Goal: Check status: Check status

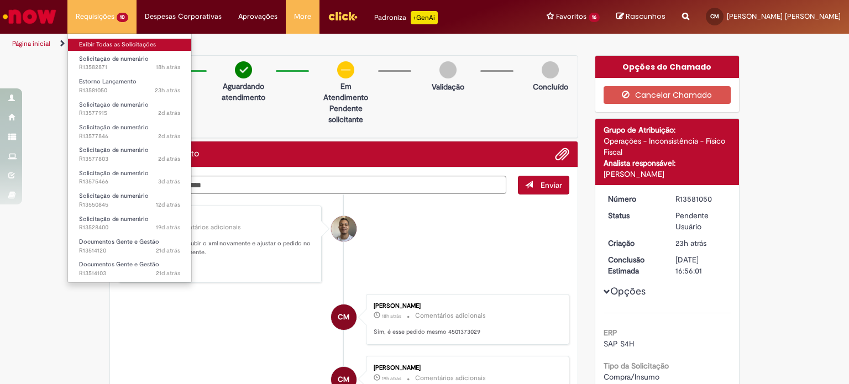
click at [108, 45] on link "Exibir Todas as Solicitações" at bounding box center [129, 45] width 123 height 12
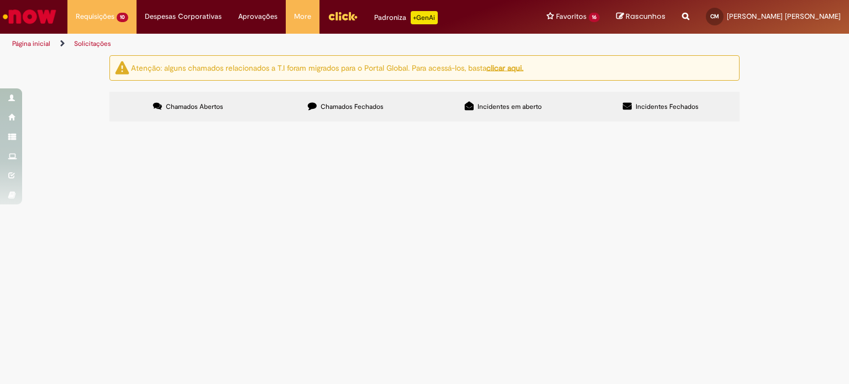
scroll to position [111, 0]
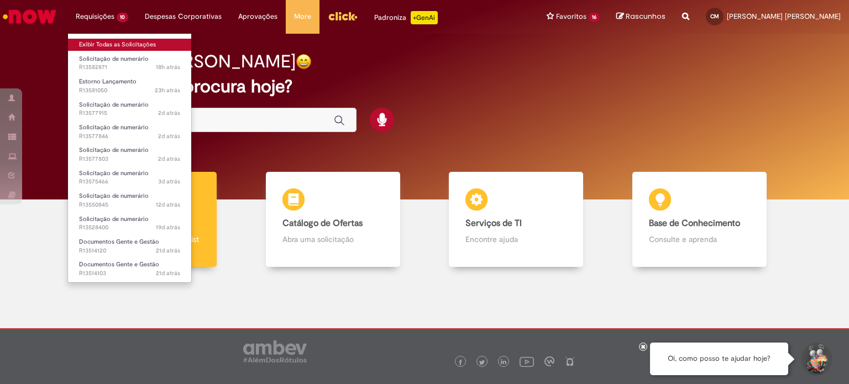
click at [111, 40] on link "Exibir Todas as Solicitações" at bounding box center [129, 45] width 123 height 12
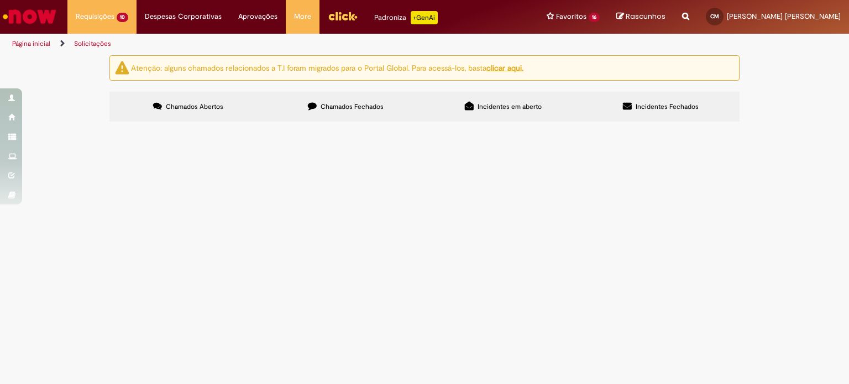
scroll to position [123, 0]
click at [0, 0] on span "Bom dia, Estou com problema no meu FGTS, está zerado. Segue em anexo o extrato.…" at bounding box center [0, 0] width 0 height 0
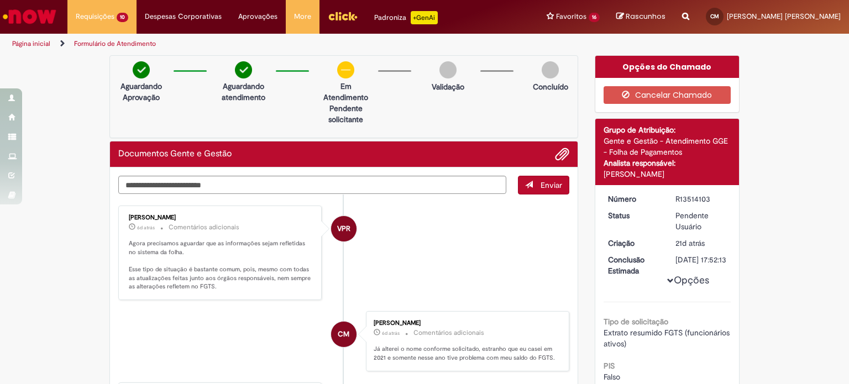
click at [457, 238] on li "VPR [PERSON_NAME] 6d atrás 6 dias atrás Comentários adicionais Agora precisamos…" at bounding box center [343, 253] width 451 height 95
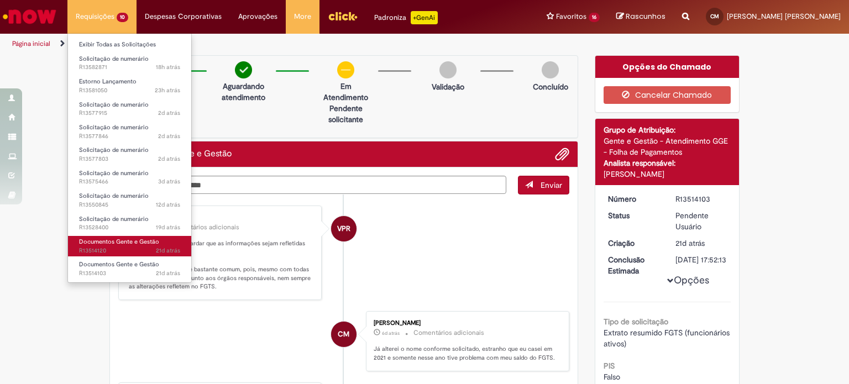
click at [133, 243] on span "Documentos Gente e Gestão" at bounding box center [119, 242] width 80 height 8
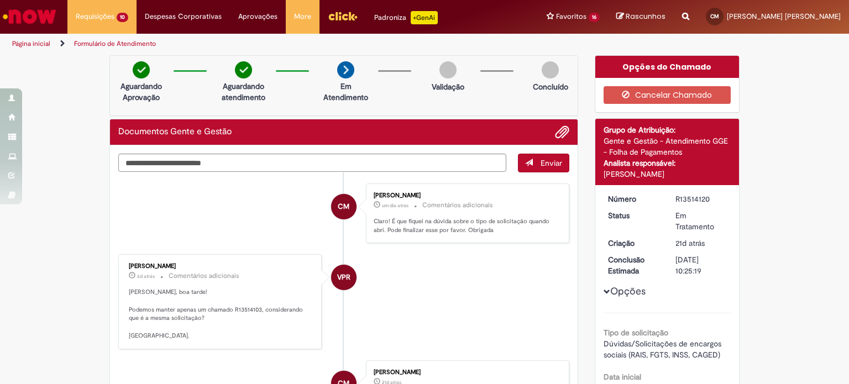
click at [263, 237] on li "CM [PERSON_NAME] um dia atrás um dia atrás Comentários adicionais Claro! É que …" at bounding box center [343, 214] width 451 height 60
click at [646, 96] on button "Cancelar Chamado" at bounding box center [668, 95] width 128 height 18
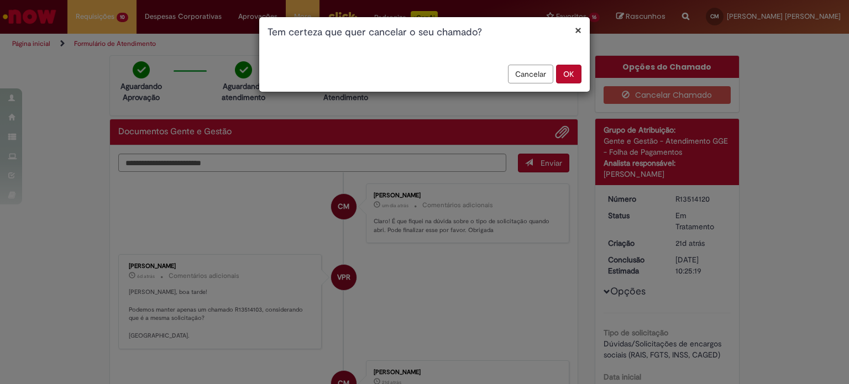
click at [568, 75] on button "OK" at bounding box center [568, 74] width 25 height 19
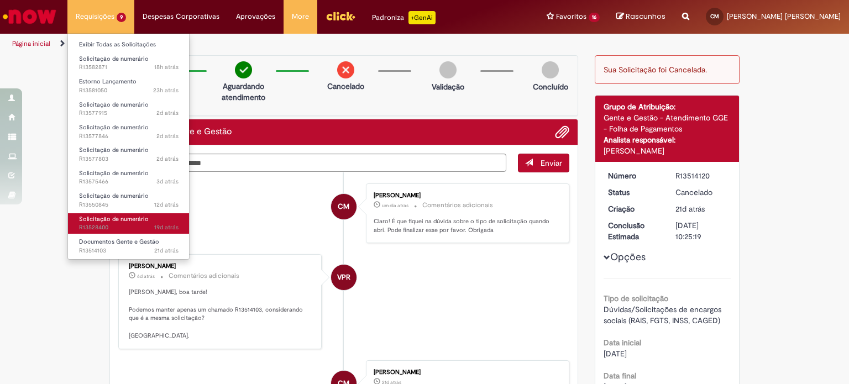
click at [113, 225] on span "19d atrás 19 dias atrás R13528400" at bounding box center [129, 227] width 100 height 9
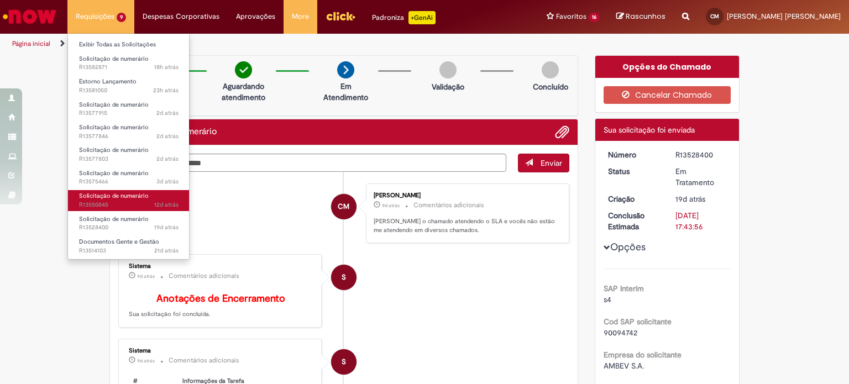
click at [109, 204] on span "12d atrás 12 dias atrás R13550845" at bounding box center [129, 205] width 100 height 9
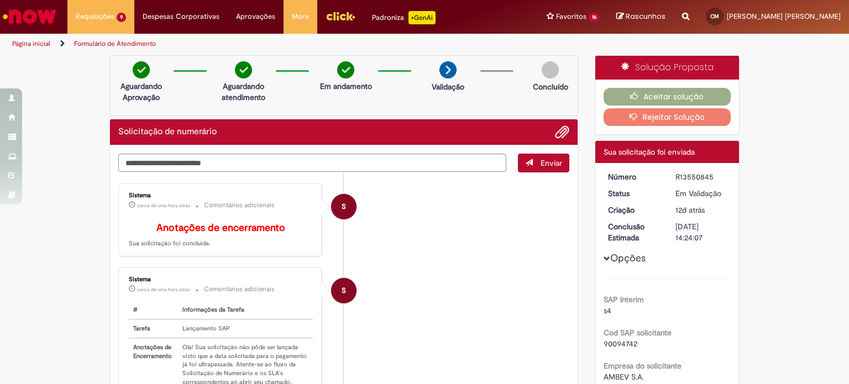
click at [516, 240] on li "S Sistema cerca de uma hora atrás cerca de uma hora atrás Comentários adicionai…" at bounding box center [343, 221] width 451 height 74
click at [401, 254] on li "S Sistema cerca de uma hora atrás cerca de uma hora atrás Comentários adicionai…" at bounding box center [343, 221] width 451 height 74
click at [501, 240] on li "S Sistema cerca de uma hora atrás cerca de uma hora atrás Comentários adicionai…" at bounding box center [343, 221] width 451 height 74
click at [666, 116] on button "Rejeitar Solução" at bounding box center [668, 117] width 128 height 18
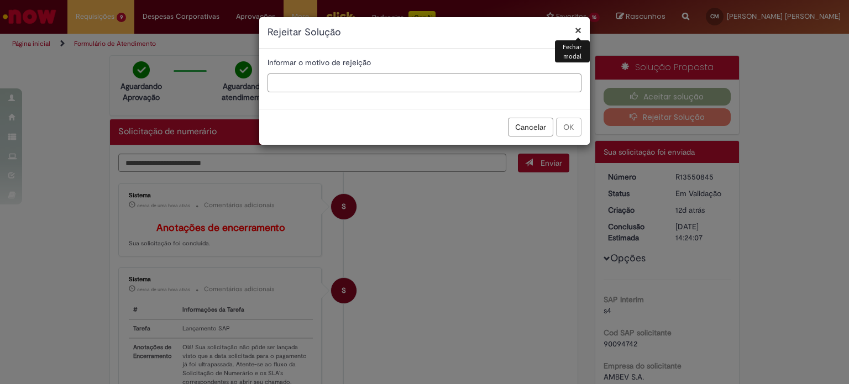
click at [353, 82] on input "text" at bounding box center [425, 83] width 314 height 19
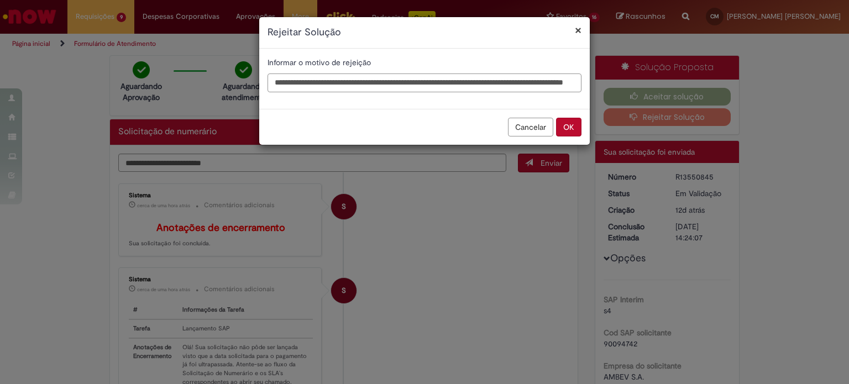
scroll to position [0, 84]
click at [578, 82] on input "**********" at bounding box center [425, 83] width 314 height 19
type input "**********"
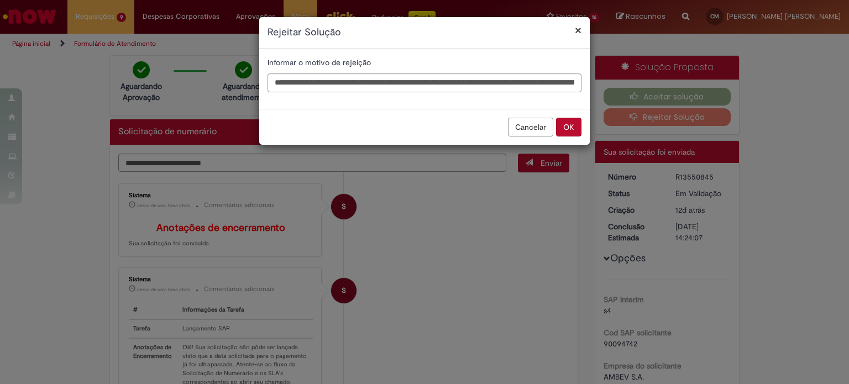
click at [568, 126] on button "OK" at bounding box center [568, 127] width 25 height 19
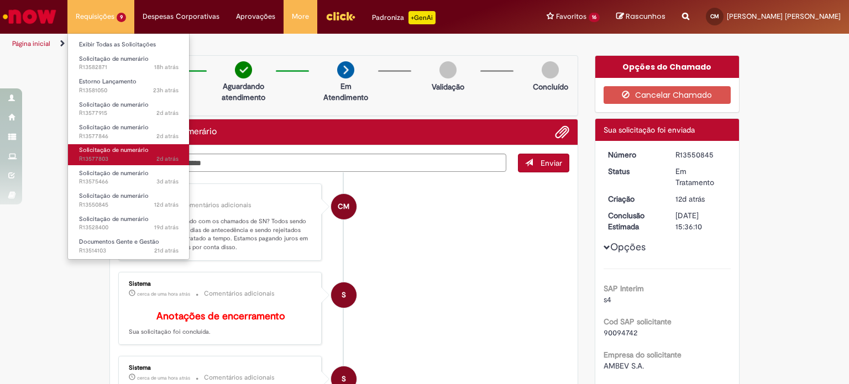
click at [113, 150] on span "Solicitação de numerário" at bounding box center [114, 150] width 70 height 8
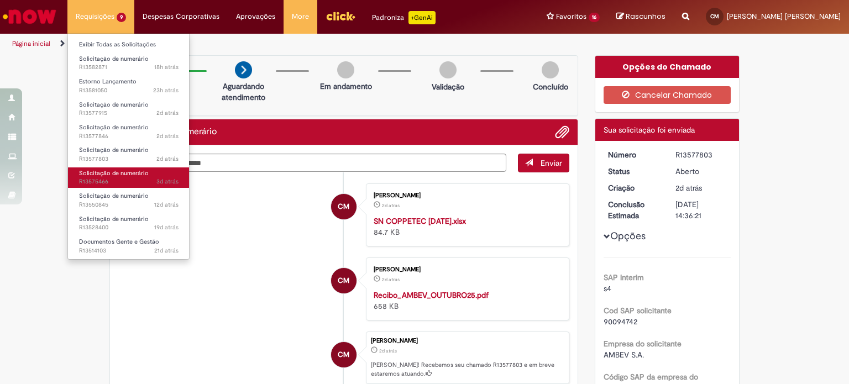
click at [111, 180] on span "3d atrás 3 dias atrás R13575466" at bounding box center [129, 181] width 100 height 9
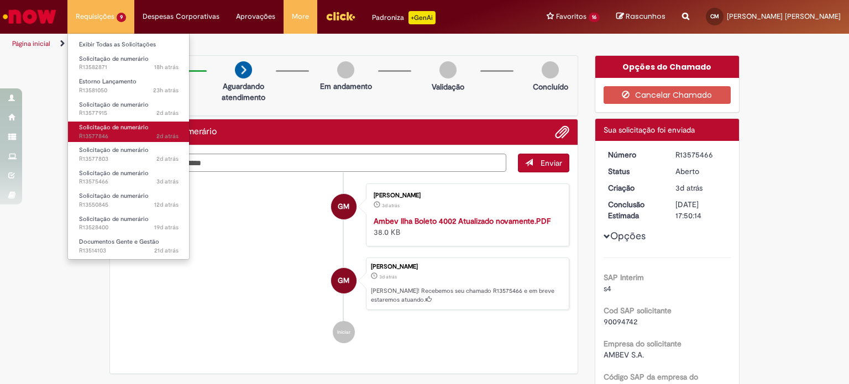
click at [127, 134] on span "2d atrás 2 dias atrás R13577846" at bounding box center [129, 136] width 100 height 9
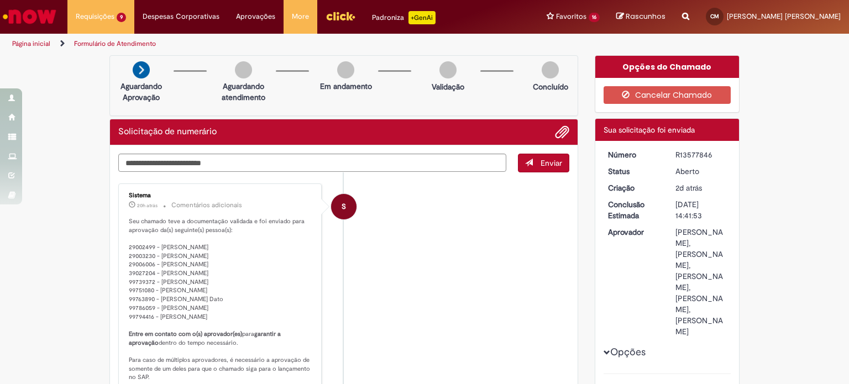
click at [697, 156] on div "R13577846" at bounding box center [701, 154] width 51 height 11
copy div "R13577846"
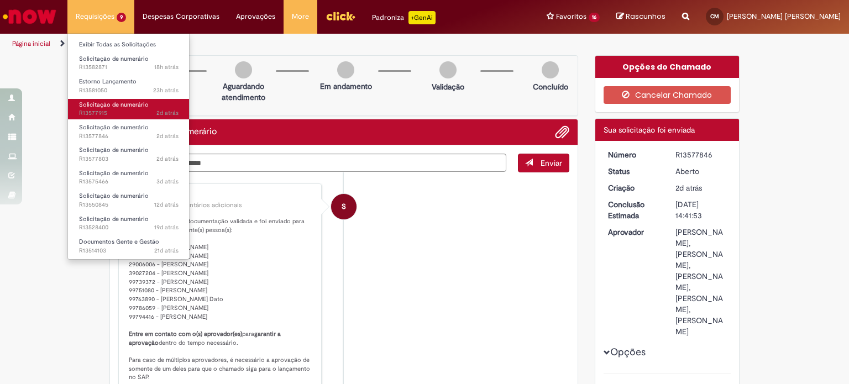
click at [122, 110] on span "2d atrás 2 dias atrás R13577915" at bounding box center [129, 113] width 100 height 9
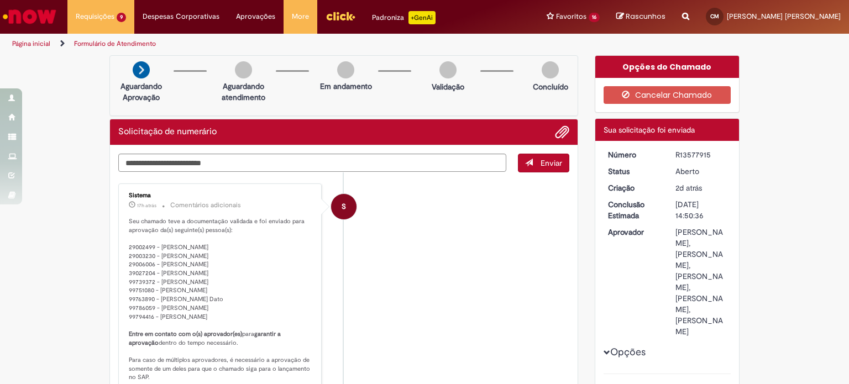
click at [691, 155] on div "R13577915" at bounding box center [701, 154] width 51 height 11
copy div "R13577915"
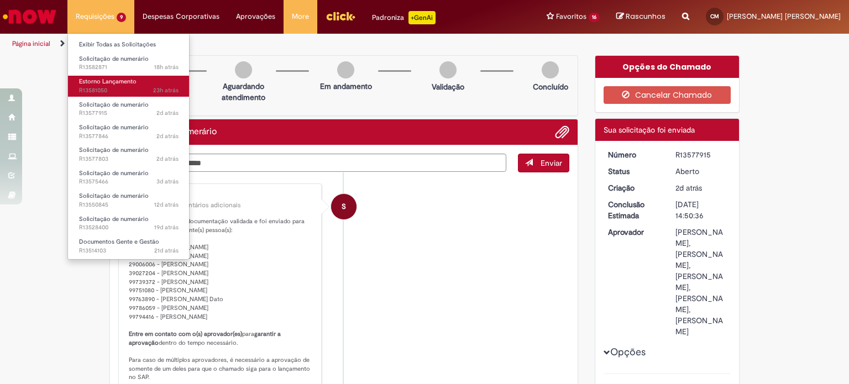
click at [116, 87] on span "23h atrás 23 horas atrás R13581050" at bounding box center [129, 90] width 100 height 9
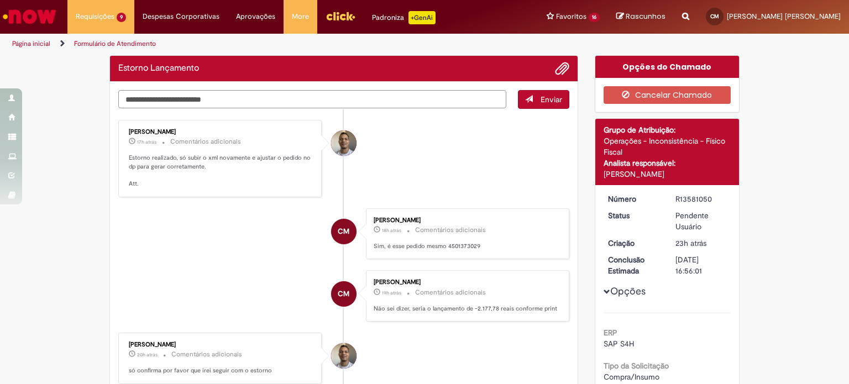
click at [345, 103] on textarea "Digite sua mensagem aqui..." at bounding box center [312, 99] width 388 height 19
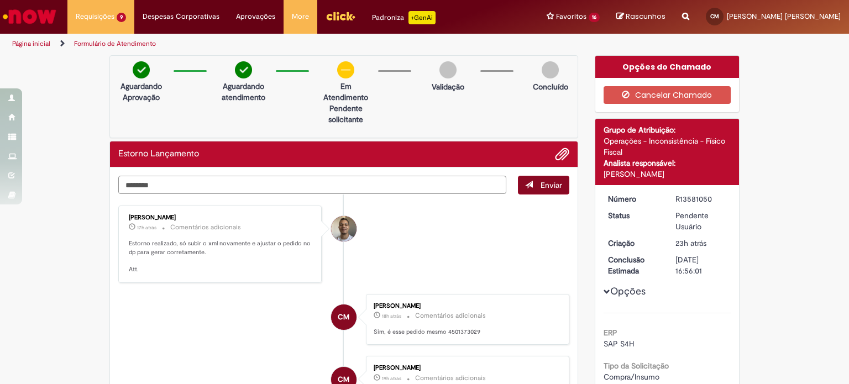
type textarea "********"
click at [528, 185] on span "submit" at bounding box center [529, 185] width 8 height 8
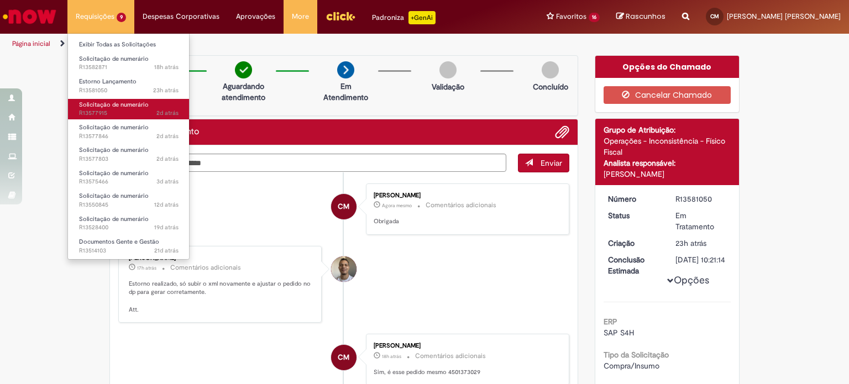
click at [108, 108] on link "Solicitação de numerário 2d atrás 2 dias atrás R13577915" at bounding box center [129, 109] width 122 height 20
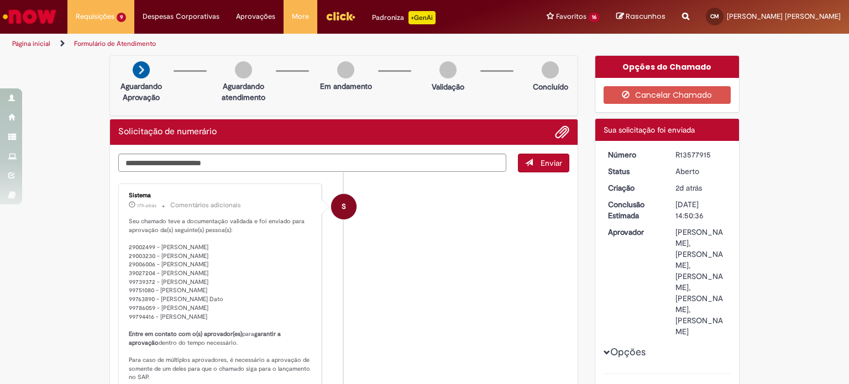
drag, startPoint x: 166, startPoint y: 248, endPoint x: 208, endPoint y: 316, distance: 79.6
click at [208, 316] on p "Seu chamado teve a documentação validada e foi enviado para aprovação da(s) seg…" at bounding box center [221, 312] width 184 height 191
click at [192, 291] on p "Seu chamado teve a documentação validada e foi enviado para aprovação da(s) seg…" at bounding box center [221, 312] width 184 height 191
click at [448, 262] on li "S Sistema 17h atrás 17 horas atrás Comentários adicionais Seu chamado teve a do…" at bounding box center [343, 301] width 451 height 234
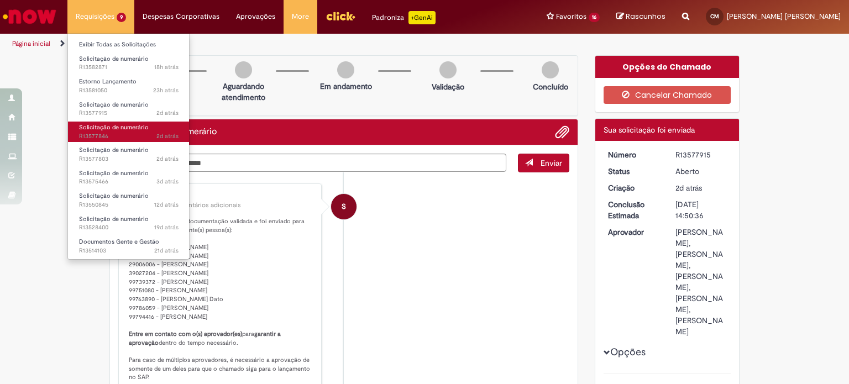
click at [119, 130] on span "Solicitação de numerário" at bounding box center [114, 127] width 70 height 8
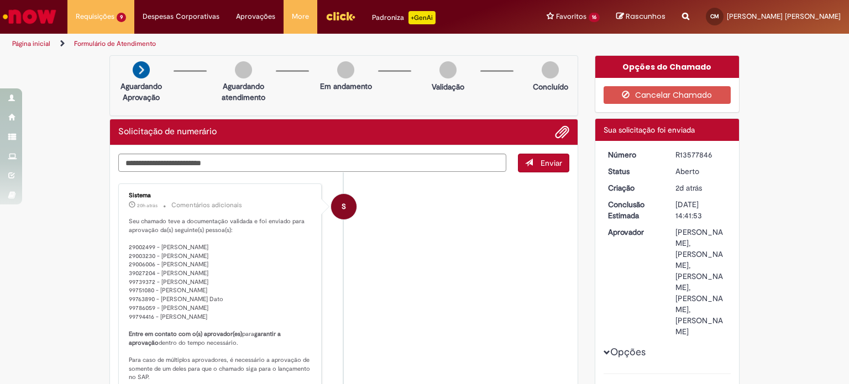
click at [416, 228] on li "S Sistema 20h atrás 20 horas atrás Comentários adicionais Seu chamado teve a do…" at bounding box center [343, 301] width 451 height 234
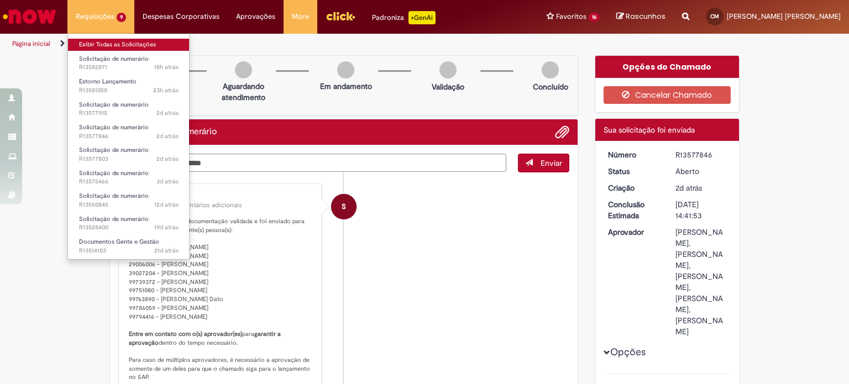
click at [109, 48] on link "Exibir Todas as Solicitações" at bounding box center [129, 45] width 122 height 12
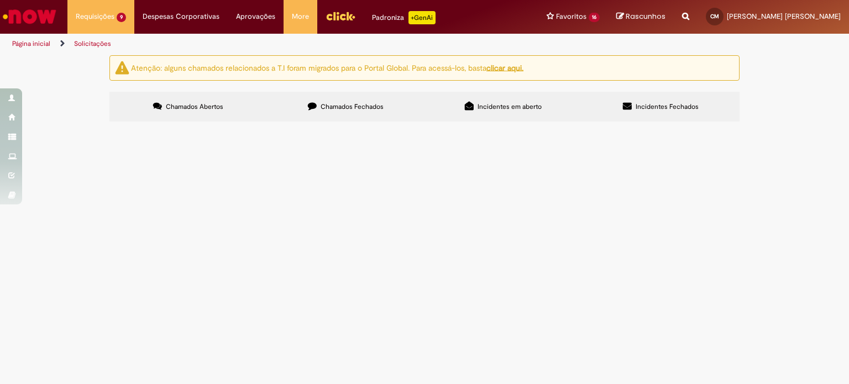
scroll to position [95, 0]
click at [0, 0] on span "fornecedor de cilindros" at bounding box center [0, 0] width 0 height 0
click at [0, 0] on tbody "R13582871 Solicitação de numerário Condominio Wals com Juros [GEOGRAPHIC_DATA] …" at bounding box center [0, 0] width 0 height 0
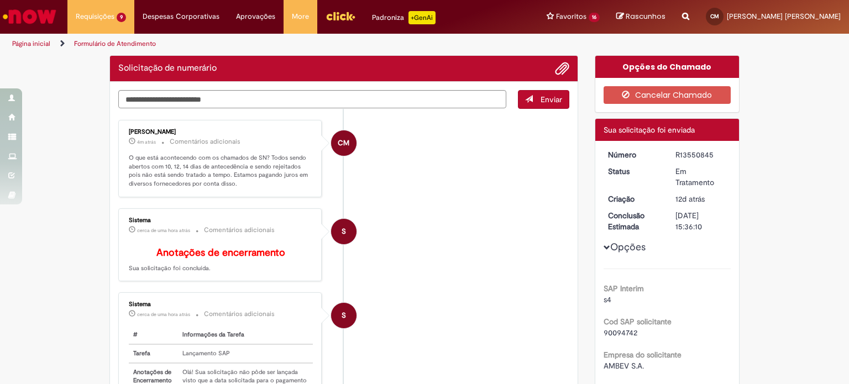
click at [464, 254] on li "S Sistema cerca de uma hora atrás cerca de uma hora atrás Comentários adicionai…" at bounding box center [343, 245] width 451 height 74
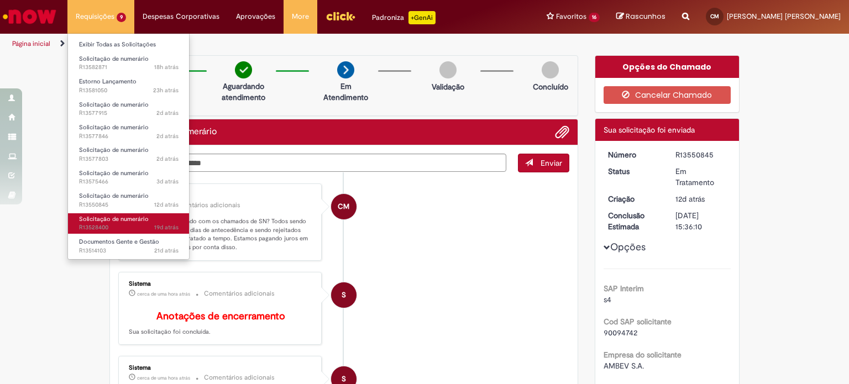
click at [123, 227] on span "19d atrás 19 dias atrás R13528400" at bounding box center [129, 227] width 100 height 9
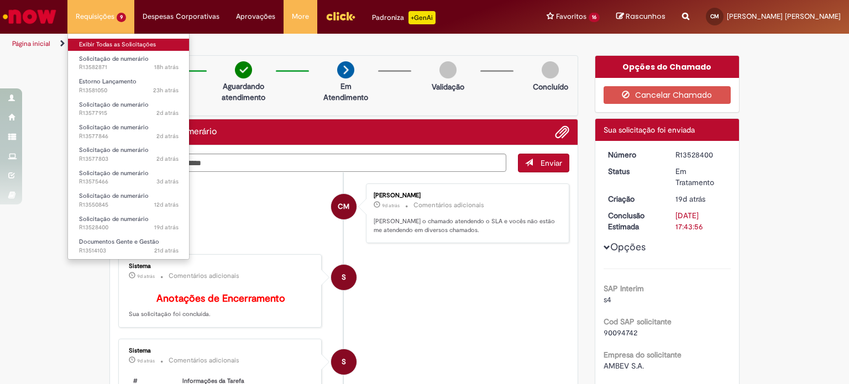
click at [111, 41] on link "Exibir Todas as Solicitações" at bounding box center [129, 45] width 122 height 12
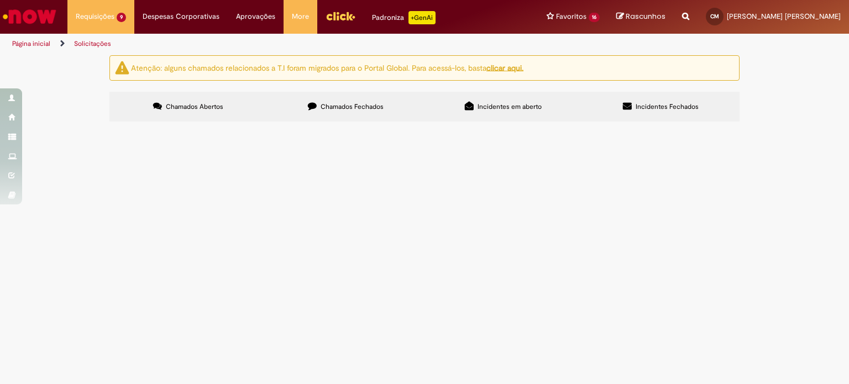
scroll to position [111, 0]
